Goal: Information Seeking & Learning: Find specific fact

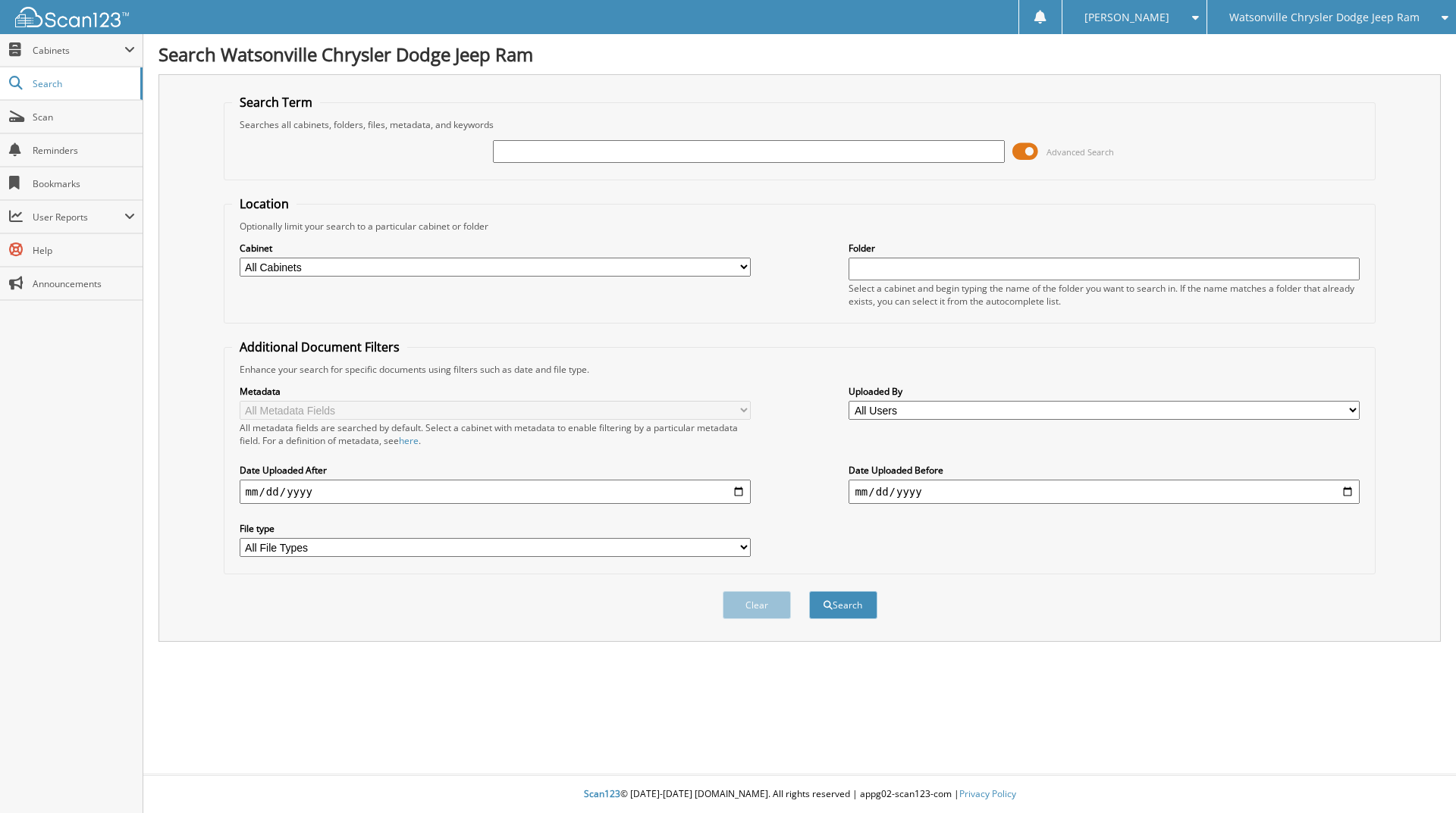
click at [597, 139] on div at bounding box center [748, 151] width 511 height 25
click at [596, 148] on input "text" at bounding box center [748, 151] width 511 height 23
type input "24689"
click at [809, 591] on button "Search" at bounding box center [843, 605] width 68 height 28
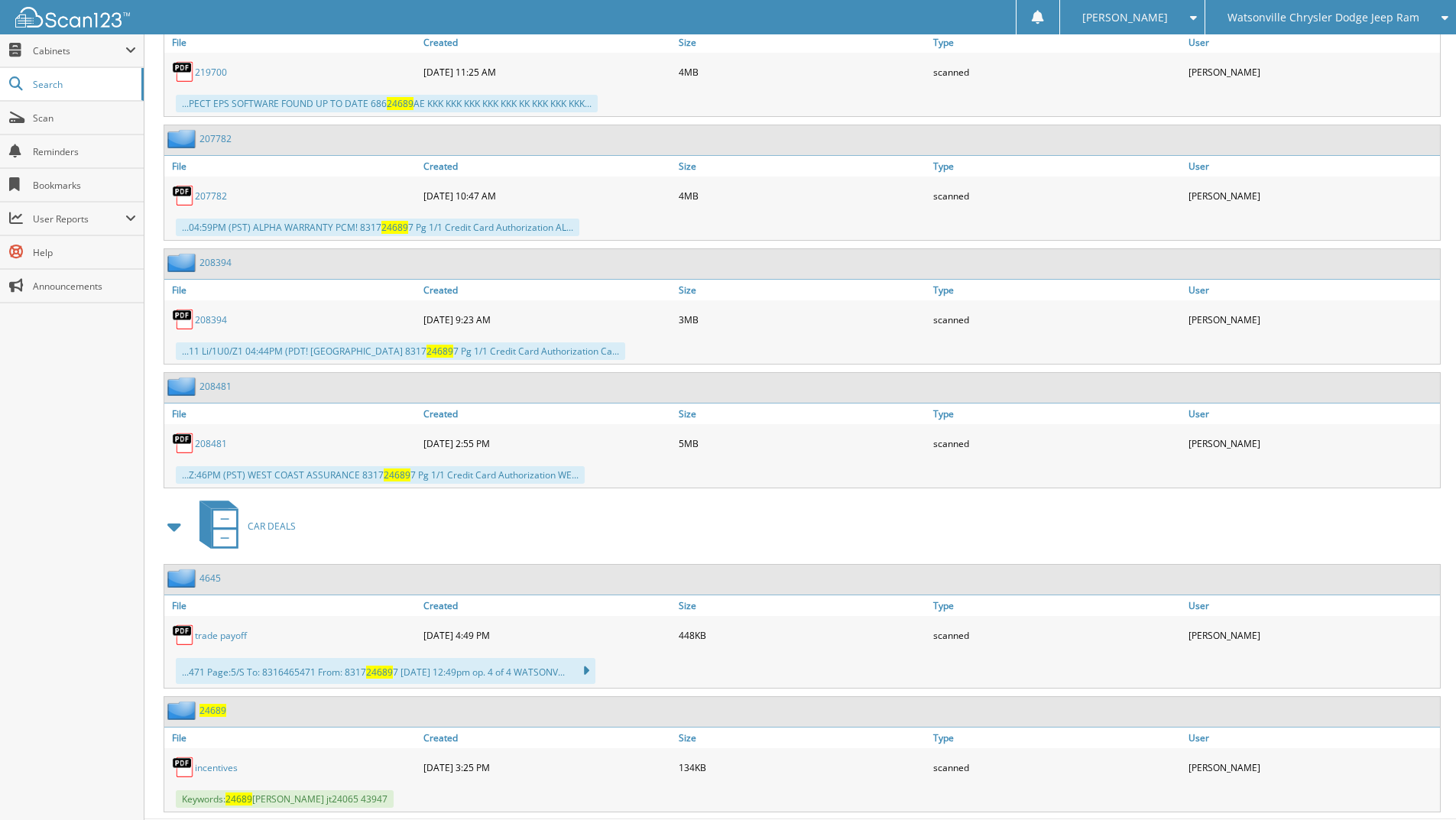
scroll to position [947, 0]
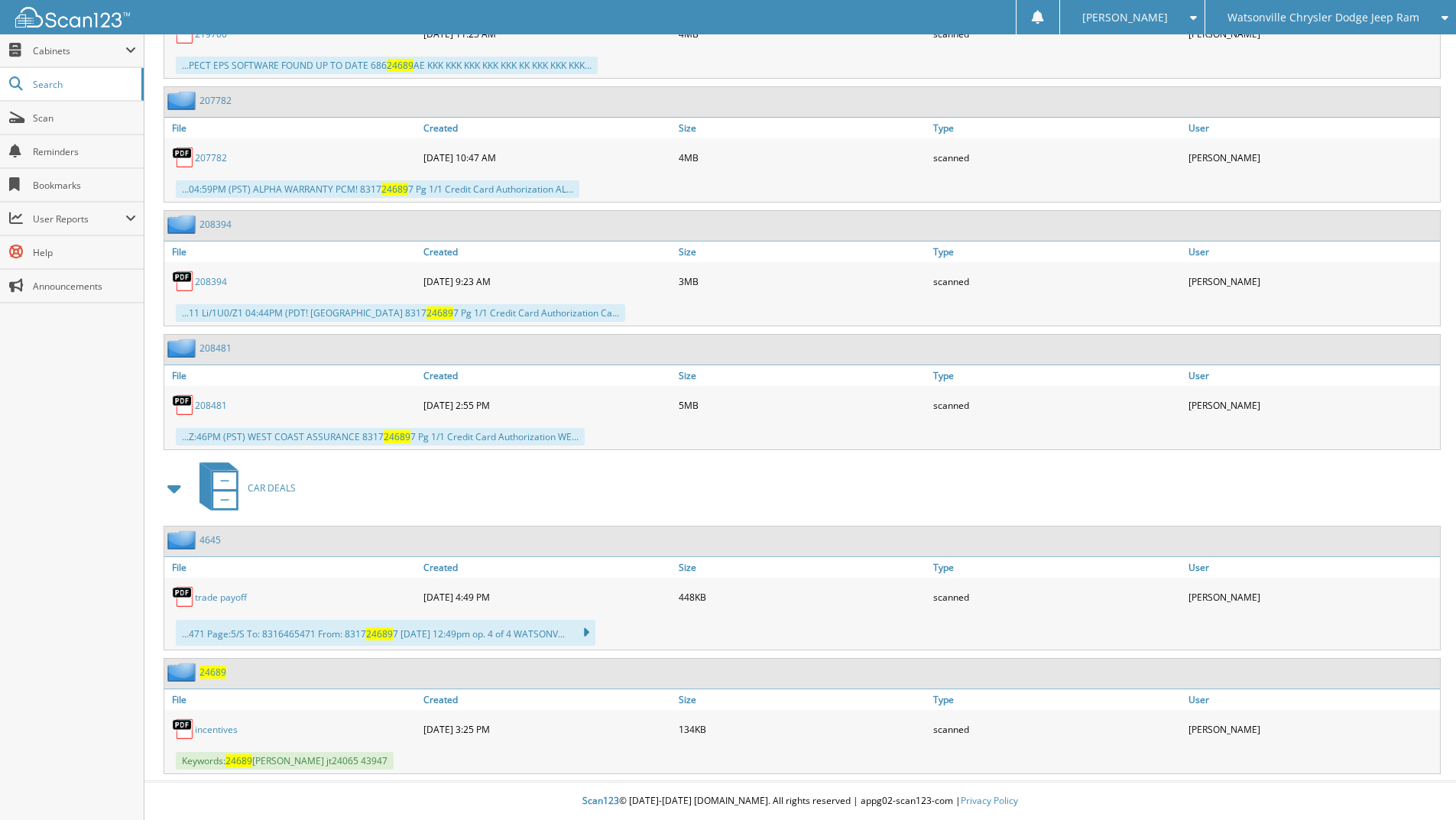
click at [1060, 424] on div "...Z:46PM (PST) WEST COAST ASSURANCE 8317 24689 7 Pg 1/1 Credit Card Authorizat…" at bounding box center [801, 437] width 1275 height 26
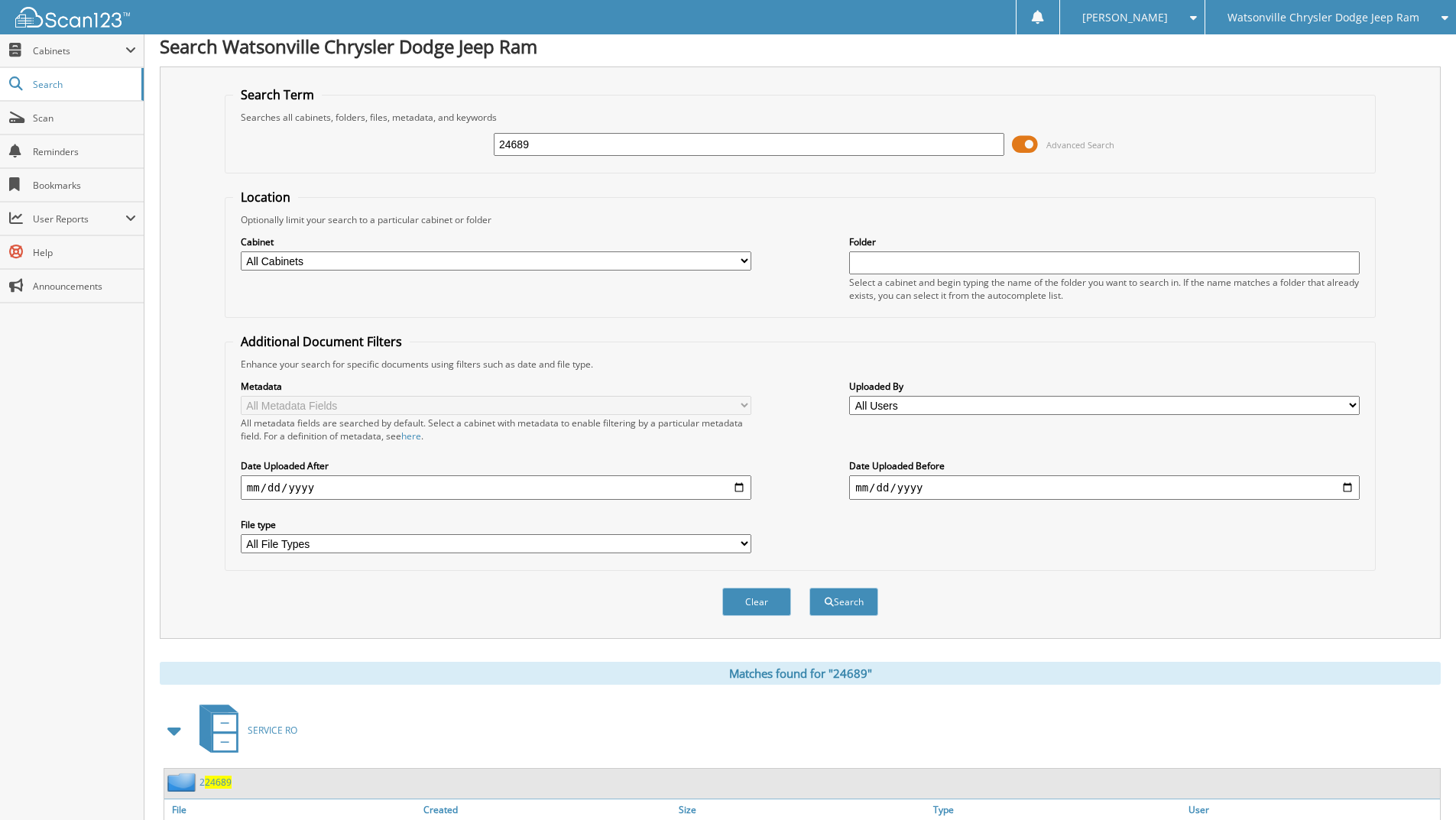
scroll to position [0, 0]
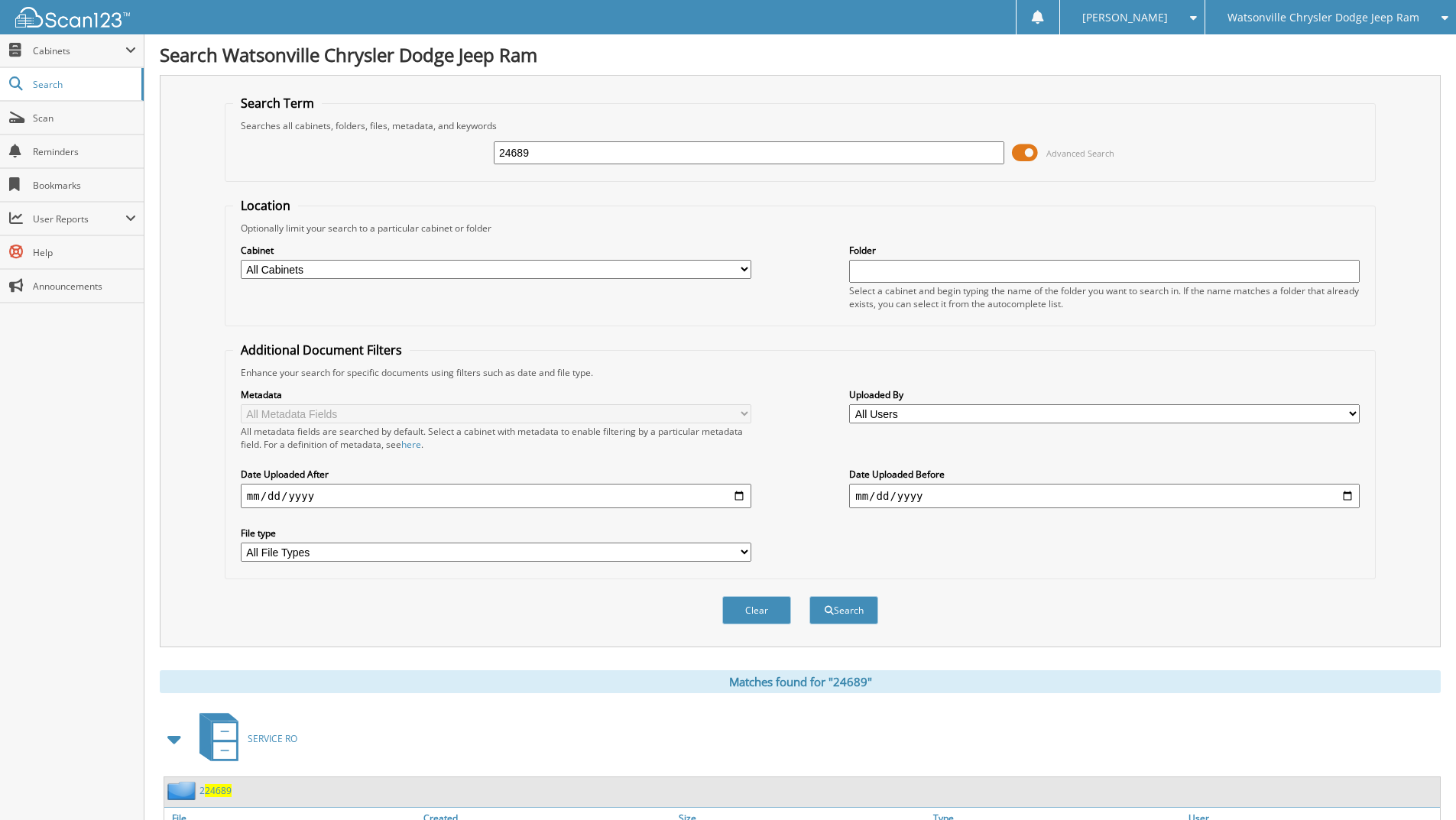
click at [1392, 19] on span "Watsonville Chrysler Dodge Jeep Ram" at bounding box center [1323, 17] width 191 height 9
click at [1311, 74] on link "Watsonville Ford" at bounding box center [1331, 74] width 251 height 26
